Goal: Task Accomplishment & Management: Use online tool/utility

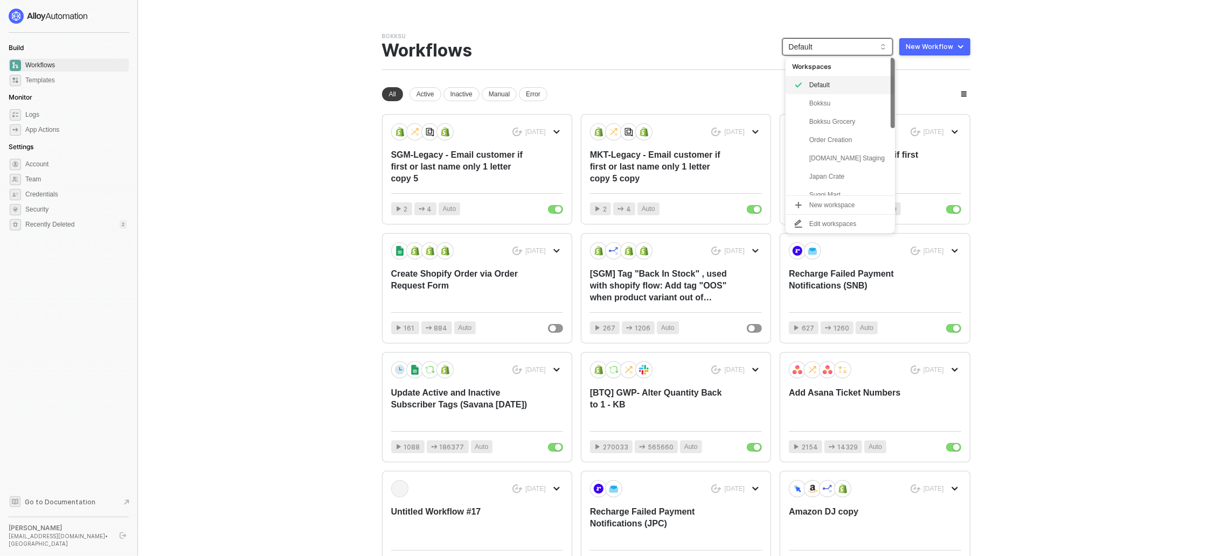
click at [831, 49] on span "Default" at bounding box center [837, 47] width 97 height 16
click at [575, 52] on div "Bokksu Team Settings → Workflows Default New Workflow" at bounding box center [676, 51] width 588 height 38
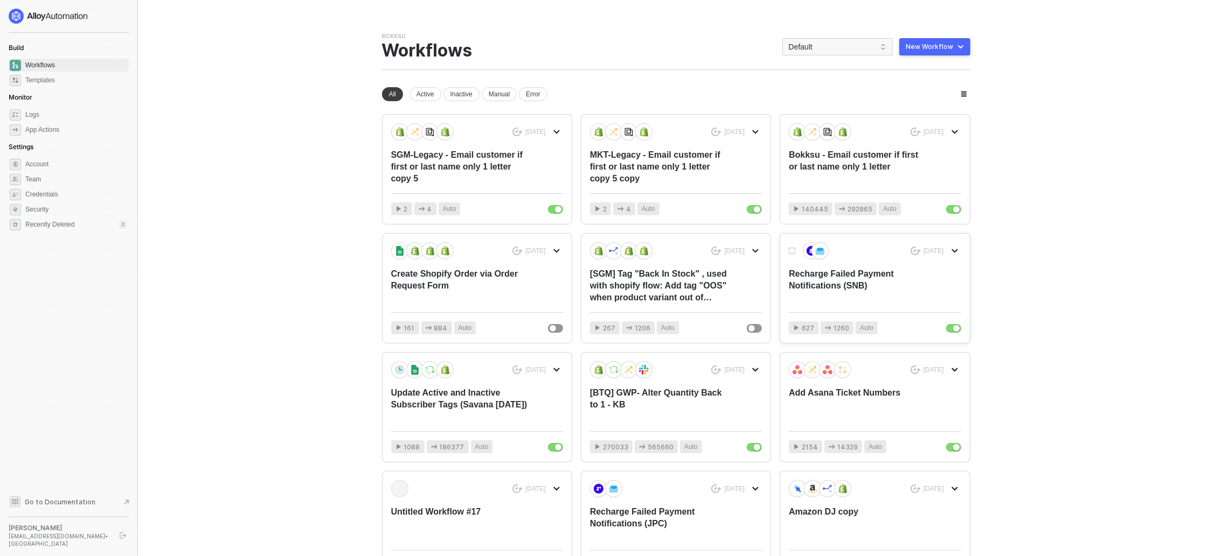
click at [837, 294] on div "Recharge Failed Payment Notifications (SNB)" at bounding box center [857, 286] width 137 height 36
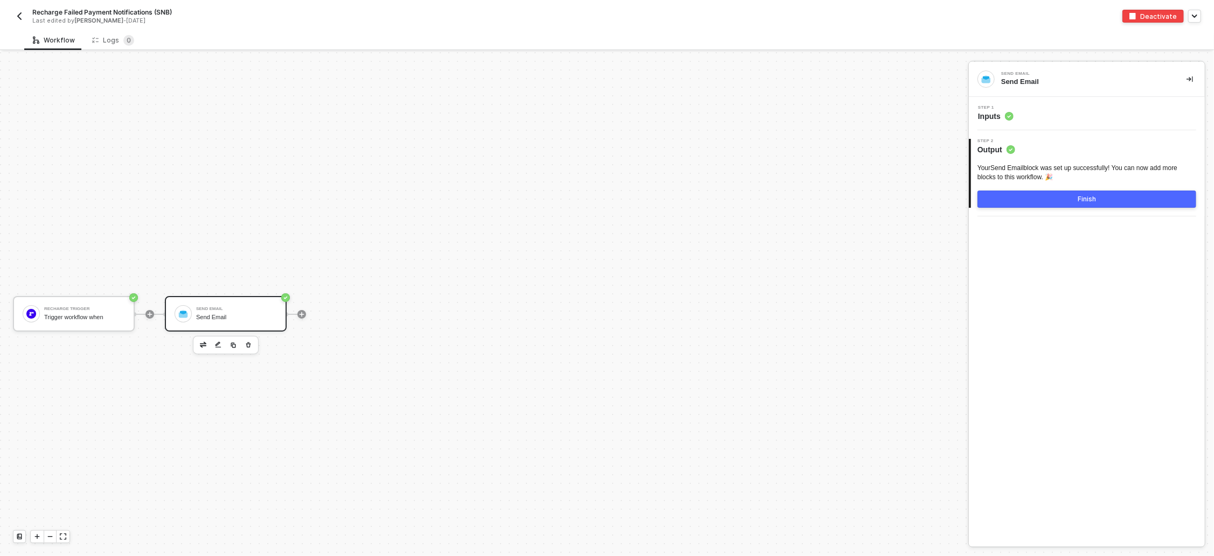
scroll to position [19, 0]
click at [22, 17] on img "button" at bounding box center [19, 16] width 9 height 9
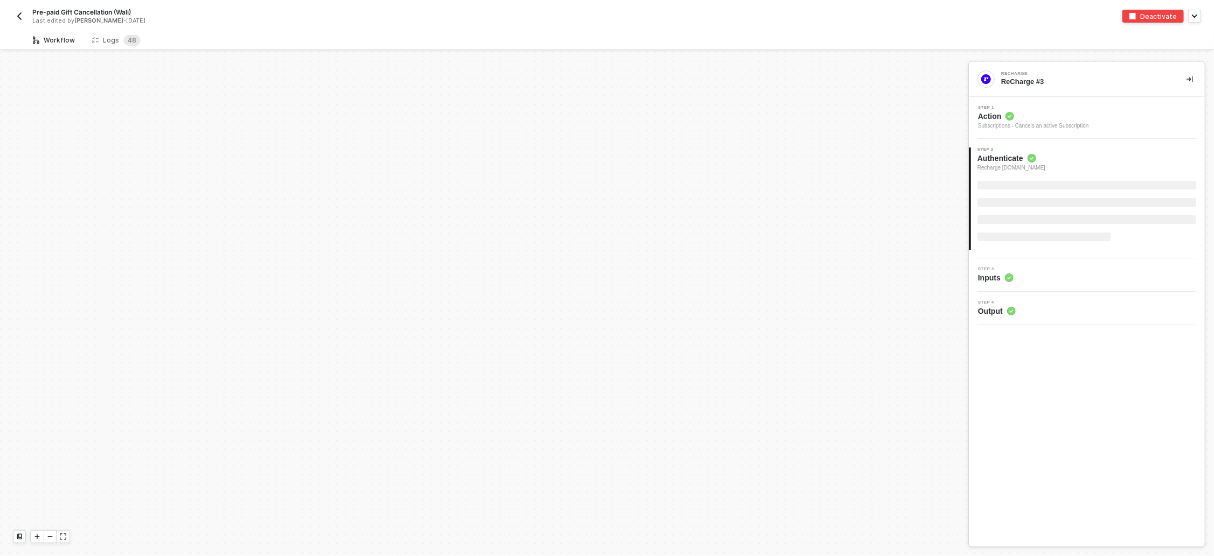
scroll to position [408, 0]
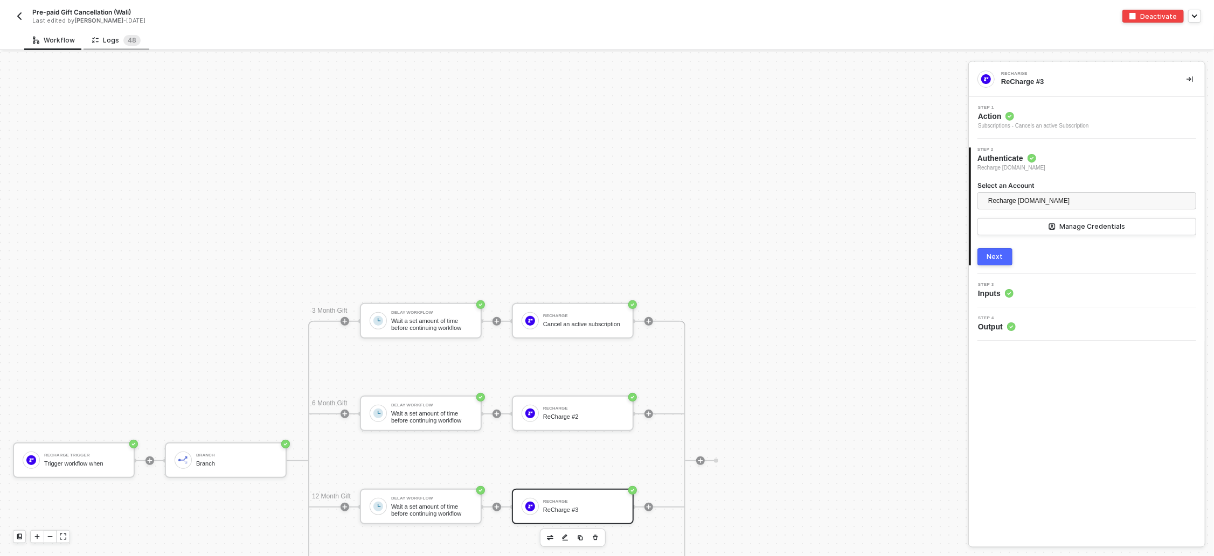
click at [115, 39] on div "Logs 4 8" at bounding box center [116, 40] width 48 height 11
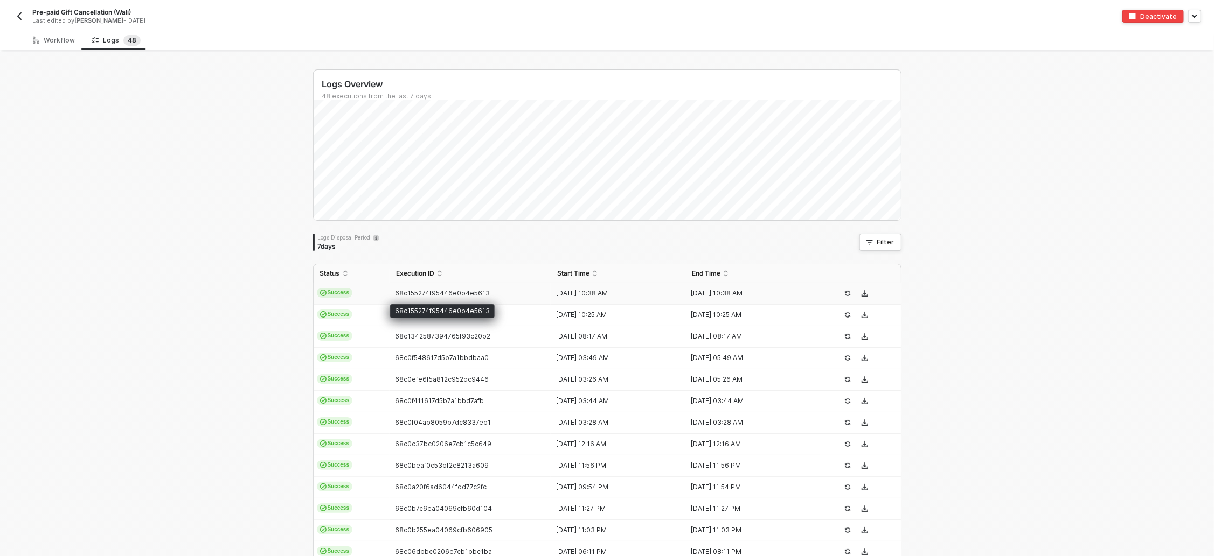
click at [448, 297] on span "68c155274f95446e0b4e5613" at bounding box center [442, 293] width 95 height 8
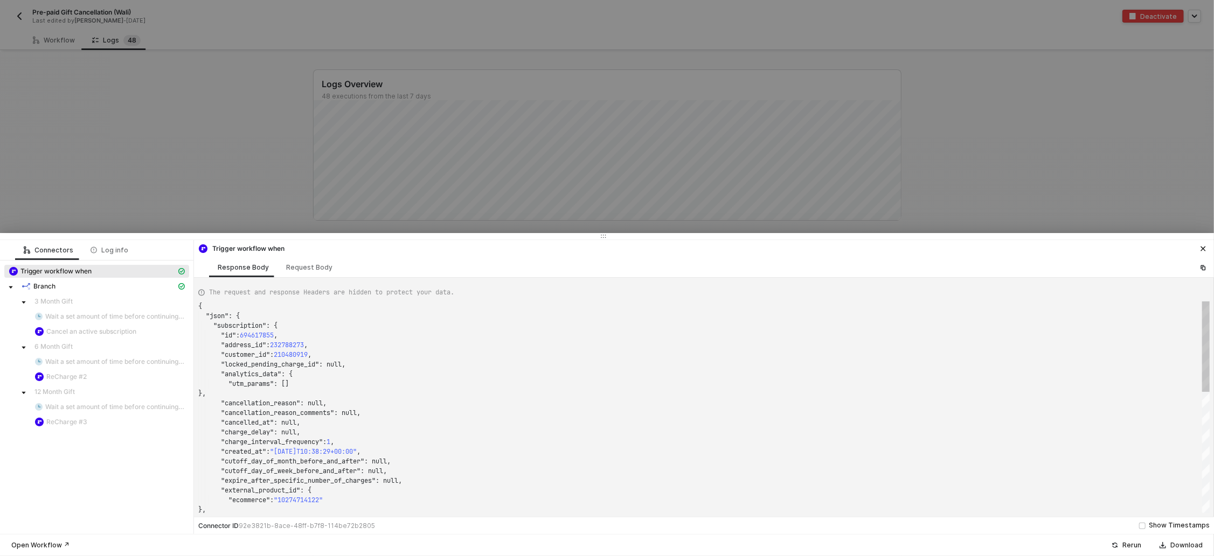
scroll to position [97, 0]
click at [276, 183] on div at bounding box center [607, 278] width 1214 height 556
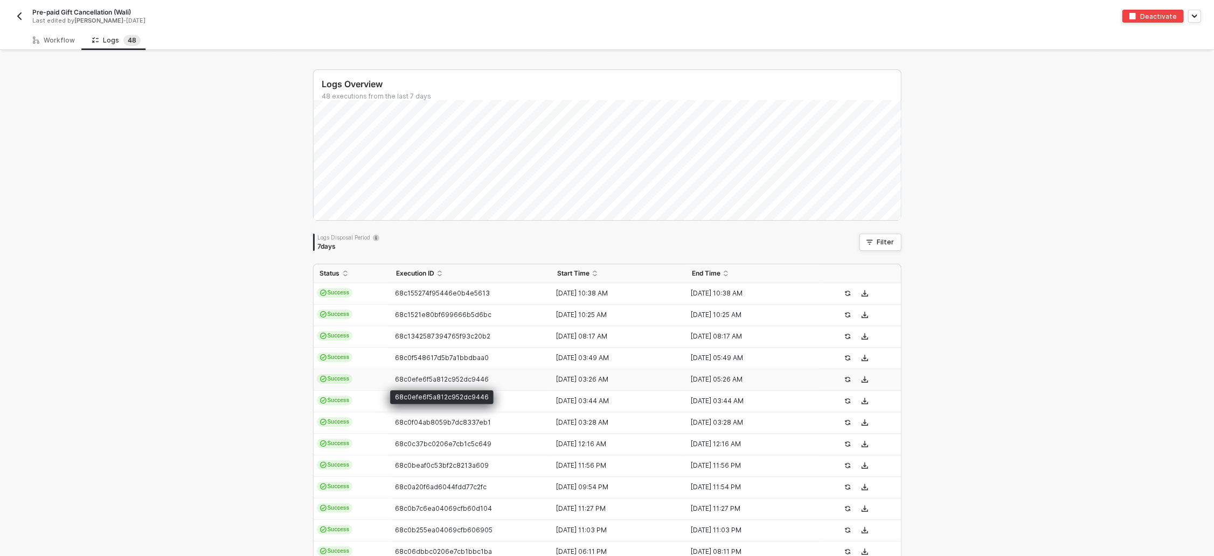
click at [414, 382] on span "68c0efe6f5a812c952dc9446" at bounding box center [442, 379] width 94 height 8
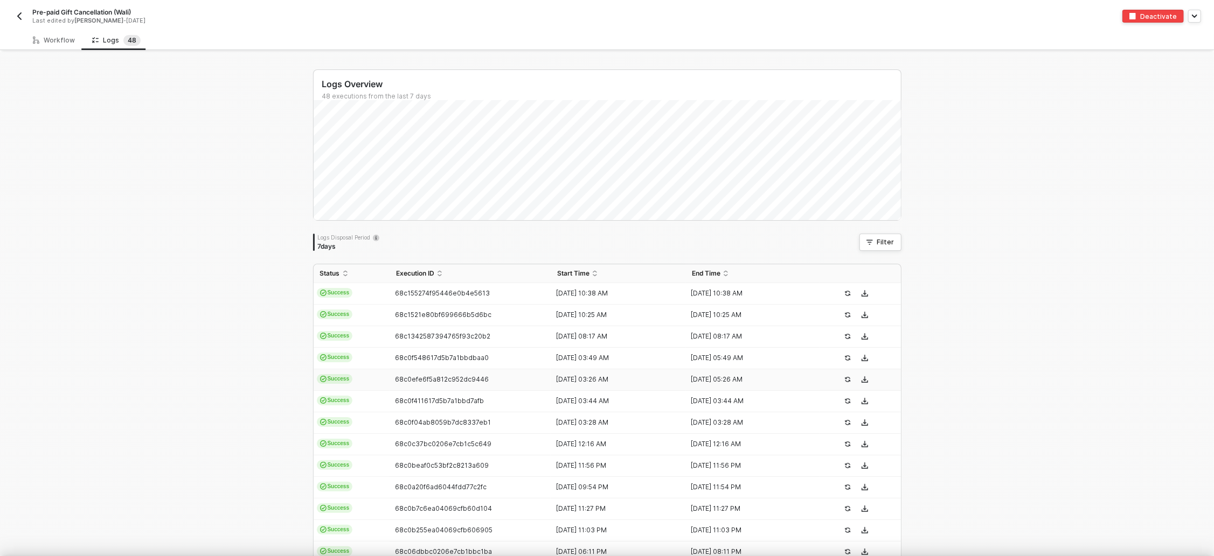
type textarea "{ "json": { "subscription": { "id": 694553275, "address_id": 232766964, "custom…"
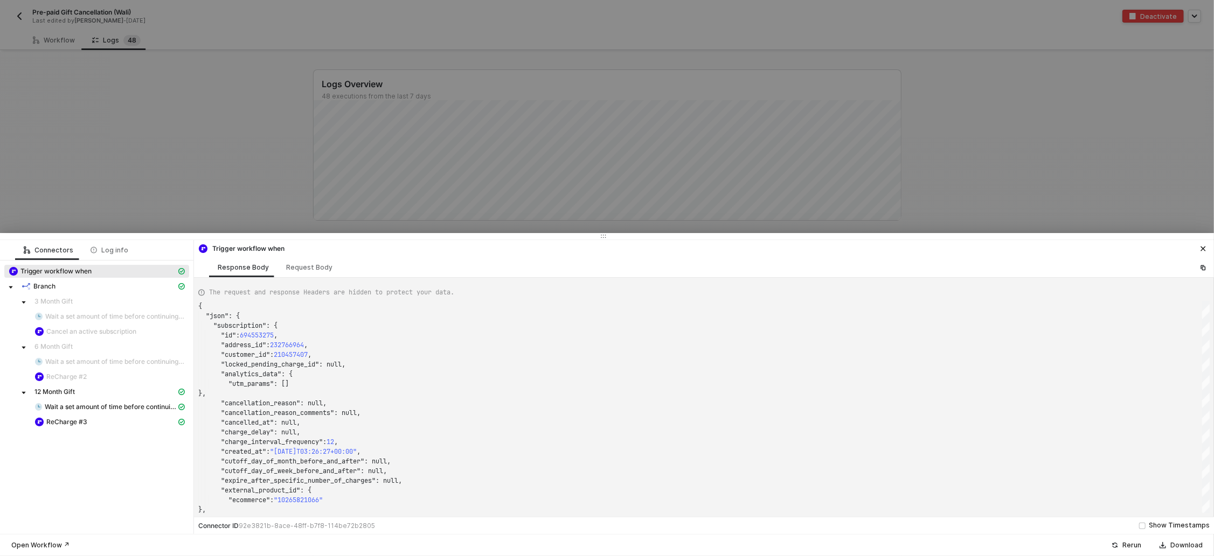
click at [205, 143] on div at bounding box center [607, 278] width 1214 height 556
